Goal: Information Seeking & Learning: Learn about a topic

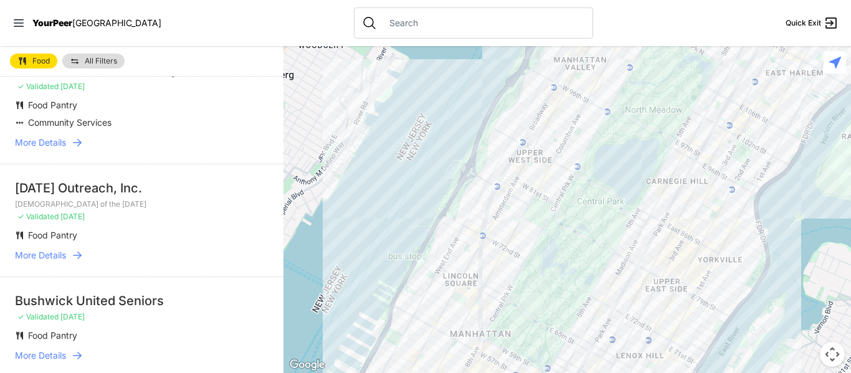
scroll to position [722, 0]
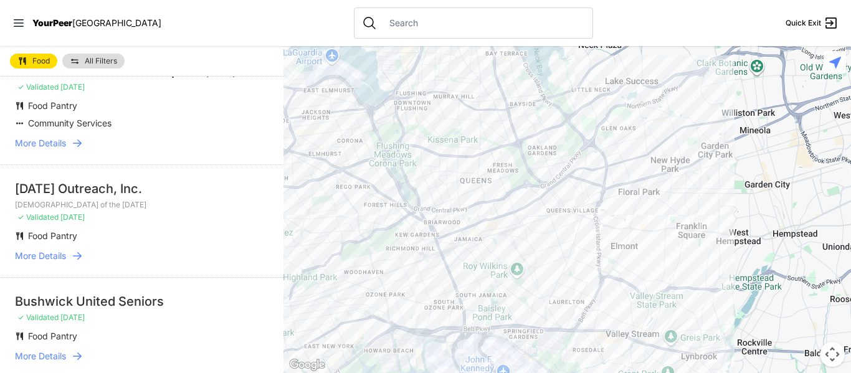
click at [501, 253] on div at bounding box center [566, 209] width 567 height 327
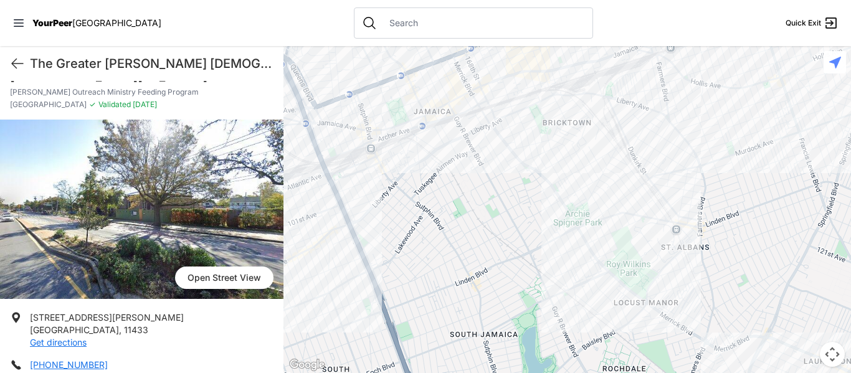
scroll to position [57, 0]
click at [362, 144] on div at bounding box center [566, 209] width 567 height 327
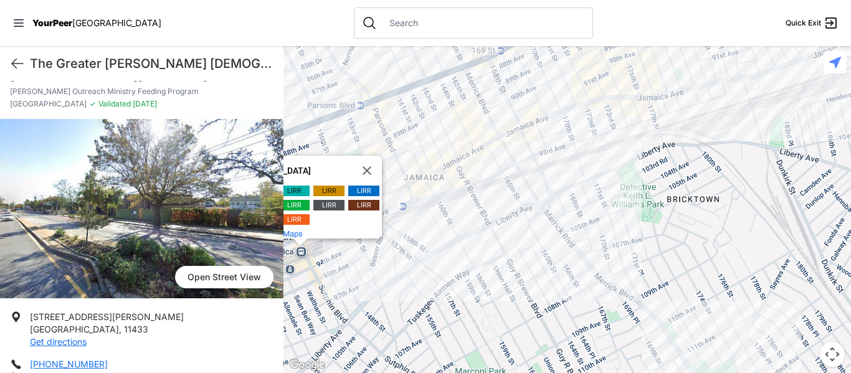
click at [454, 154] on div "Jamaica Jamaica LIRR LIRR LIRR LIRR LIRR LIRR LIRR LIRR LIRR LIRR and more. Vie…" at bounding box center [566, 209] width 567 height 327
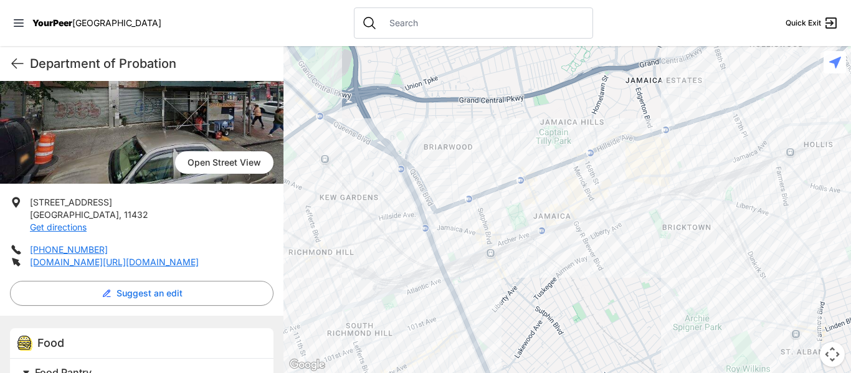
scroll to position [133, 0]
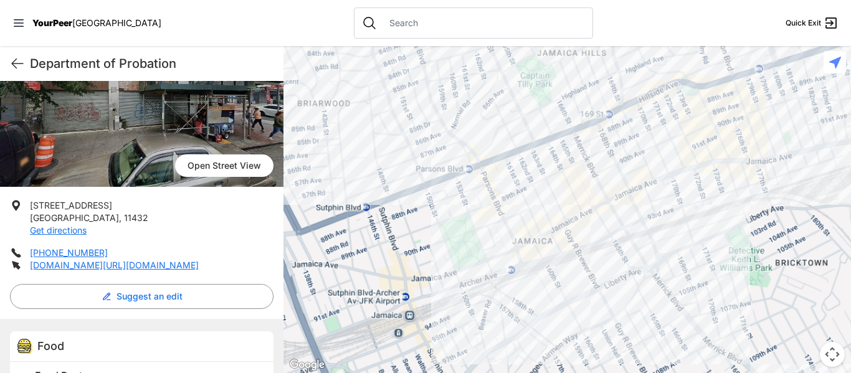
click at [549, 215] on div at bounding box center [566, 209] width 567 height 327
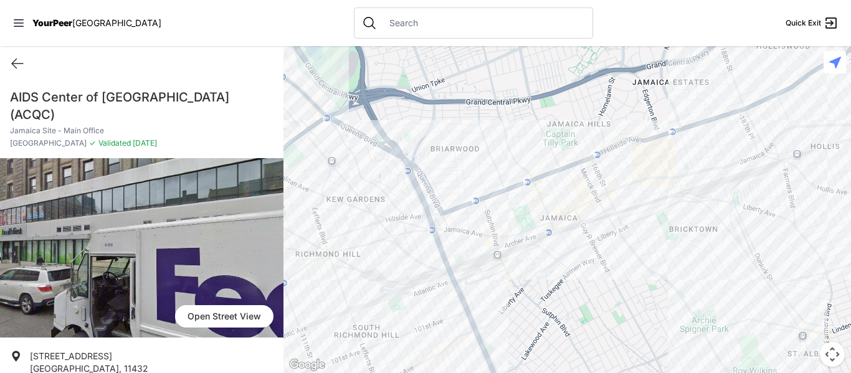
click at [572, 203] on div at bounding box center [566, 209] width 567 height 327
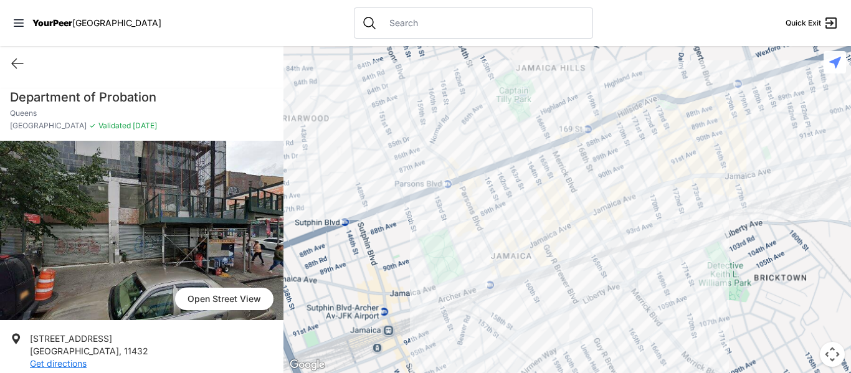
click at [517, 220] on div at bounding box center [566, 209] width 567 height 327
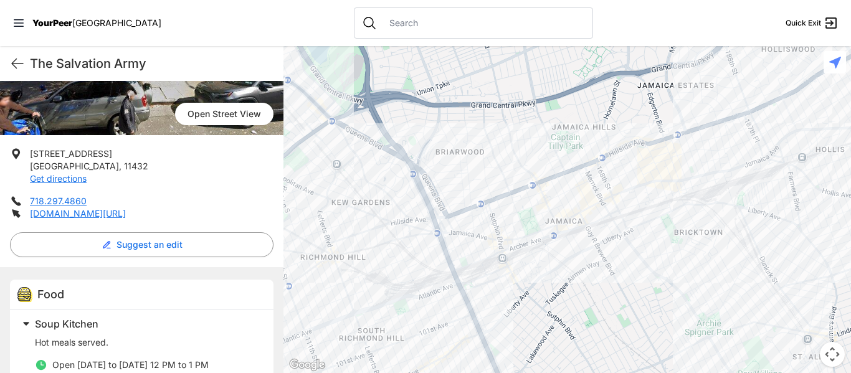
scroll to position [184, 0]
click at [492, 177] on div at bounding box center [566, 209] width 567 height 327
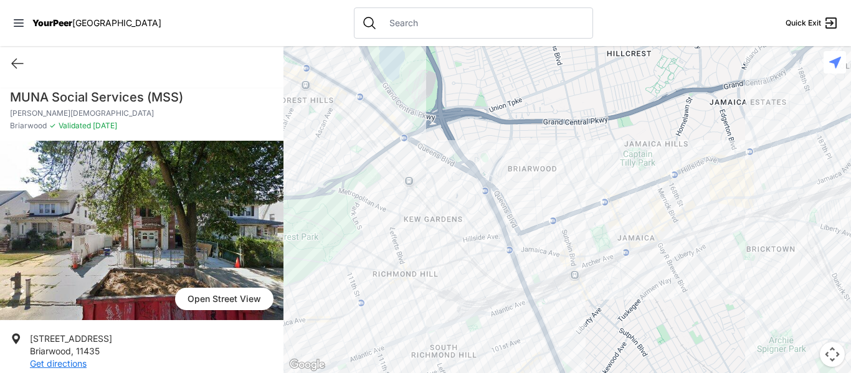
click at [755, 155] on div at bounding box center [566, 209] width 567 height 327
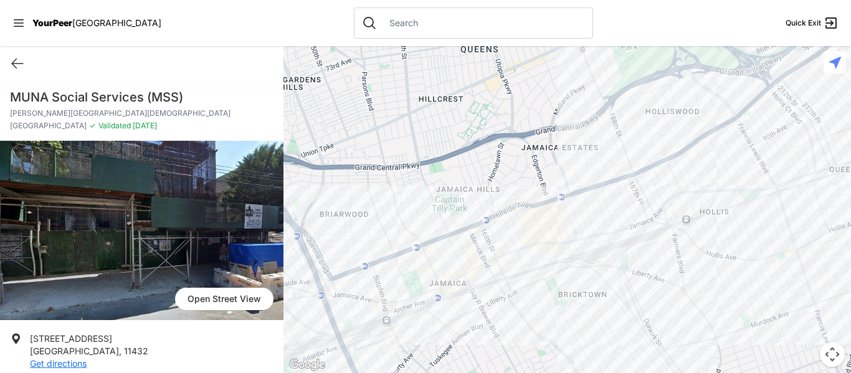
click at [482, 248] on div at bounding box center [566, 209] width 567 height 327
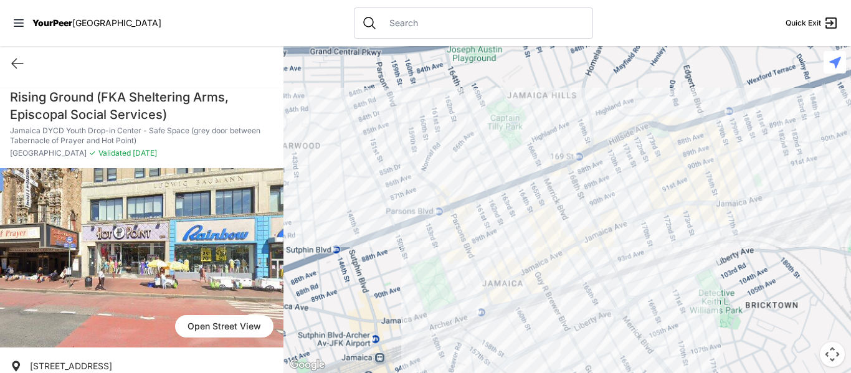
click at [506, 248] on div at bounding box center [566, 209] width 567 height 327
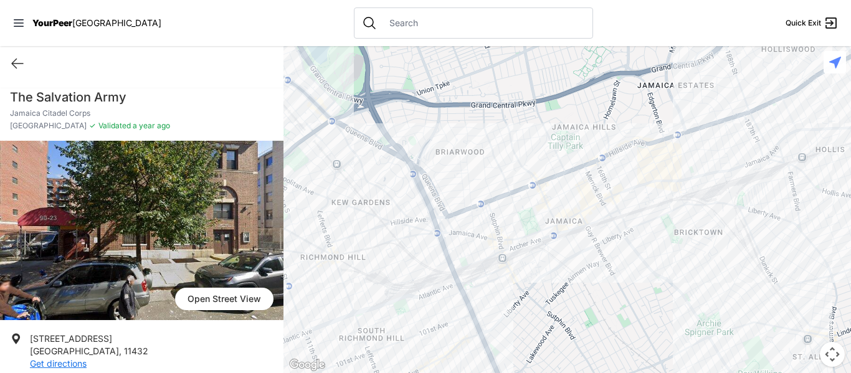
click at [570, 202] on div at bounding box center [566, 209] width 567 height 327
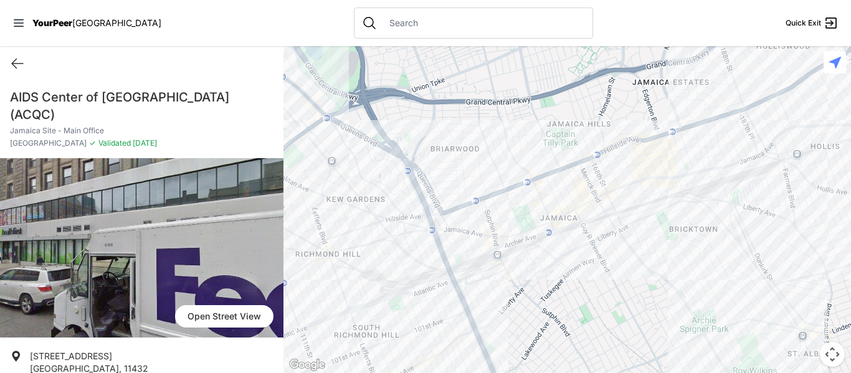
click at [573, 199] on div at bounding box center [566, 209] width 567 height 327
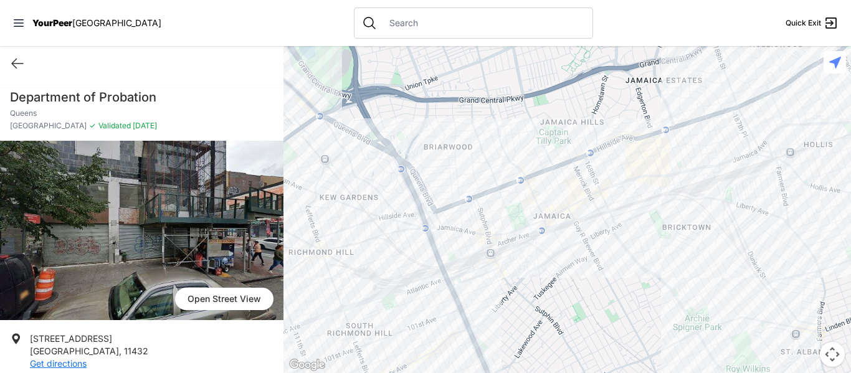
click at [672, 131] on div at bounding box center [566, 209] width 567 height 327
